Goal: Check status: Check status

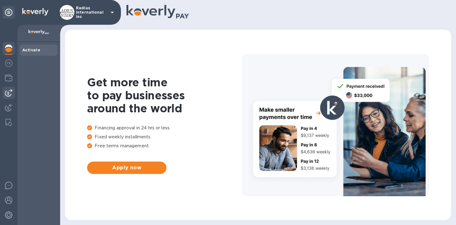
click at [11, 94] on img at bounding box center [8, 92] width 7 height 7
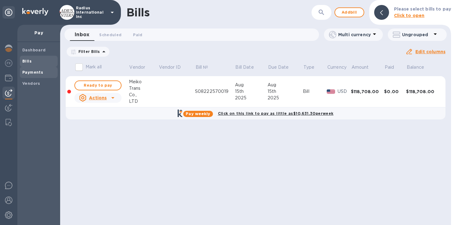
click at [36, 69] on span "Payments" at bounding box center [32, 72] width 21 height 6
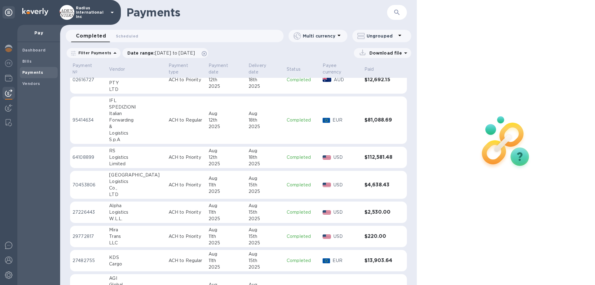
scroll to position [151, 0]
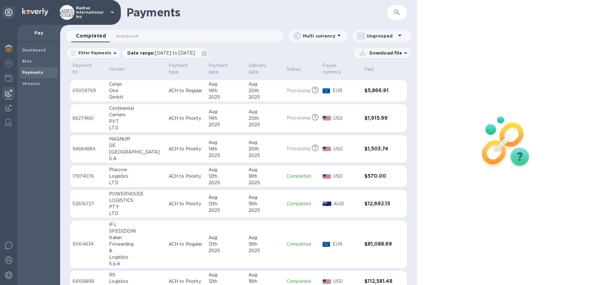
click at [176, 138] on td "ACH to Priority" at bounding box center [186, 149] width 40 height 28
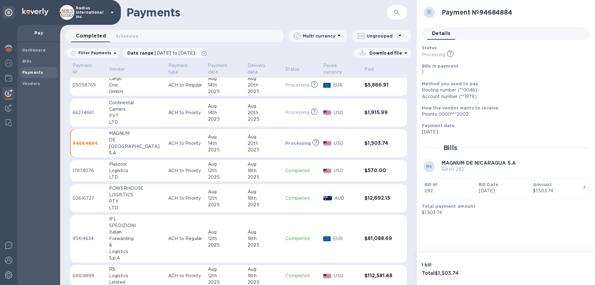
click at [456, 188] on p "[DATE]" at bounding box center [503, 191] width 49 height 7
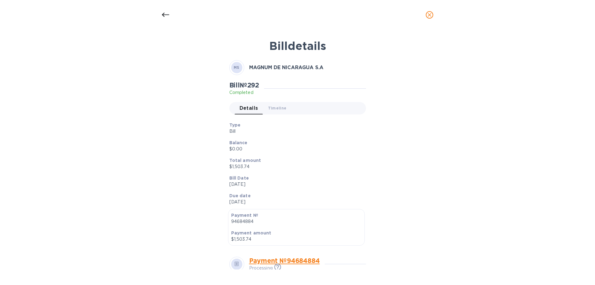
click at [313, 225] on link "Payment № 94684884" at bounding box center [284, 261] width 71 height 8
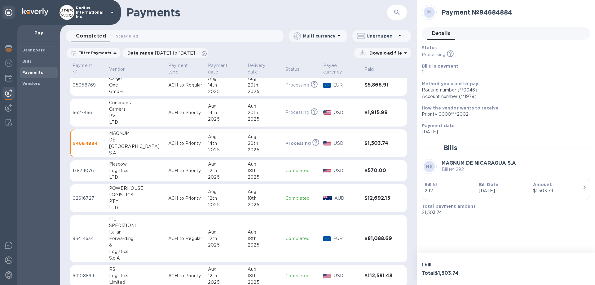
click at [456, 162] on b "MAGNUM DE NICARAGUA S.A" at bounding box center [479, 163] width 74 height 6
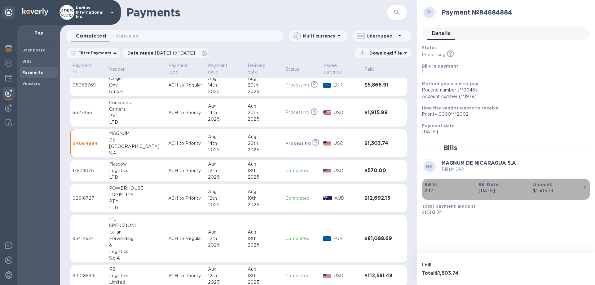
click at [456, 188] on div "Bill № 292" at bounding box center [449, 188] width 54 height 18
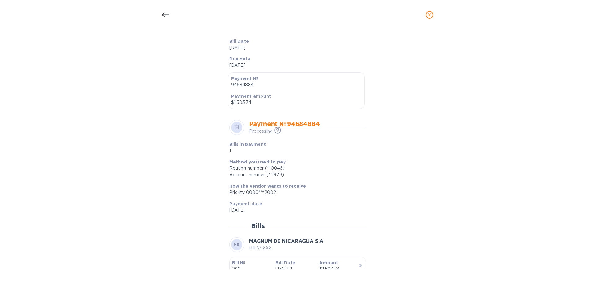
scroll to position [165, 0]
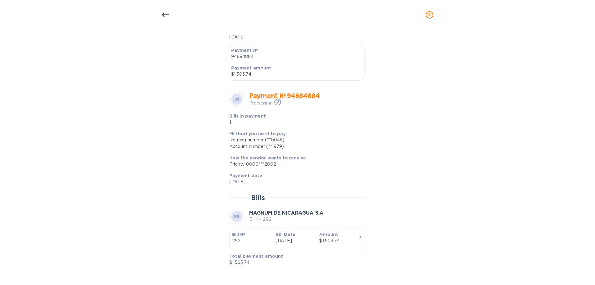
click at [327, 225] on div "$1,503.74" at bounding box center [338, 241] width 39 height 7
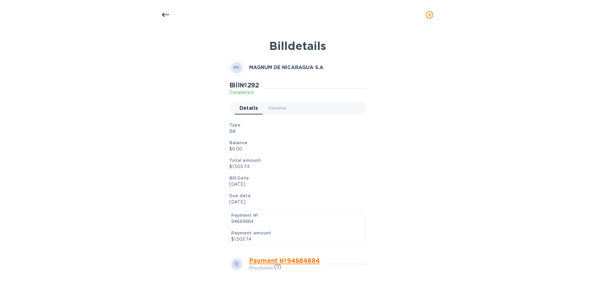
scroll to position [163, 0]
click at [456, 92] on div "Bill details MS MAGNUM DE NICARAGUA S.A Bill № 292 Completed Details 0 Timeline…" at bounding box center [297, 157] width 595 height 255
